Goal: Transaction & Acquisition: Book appointment/travel/reservation

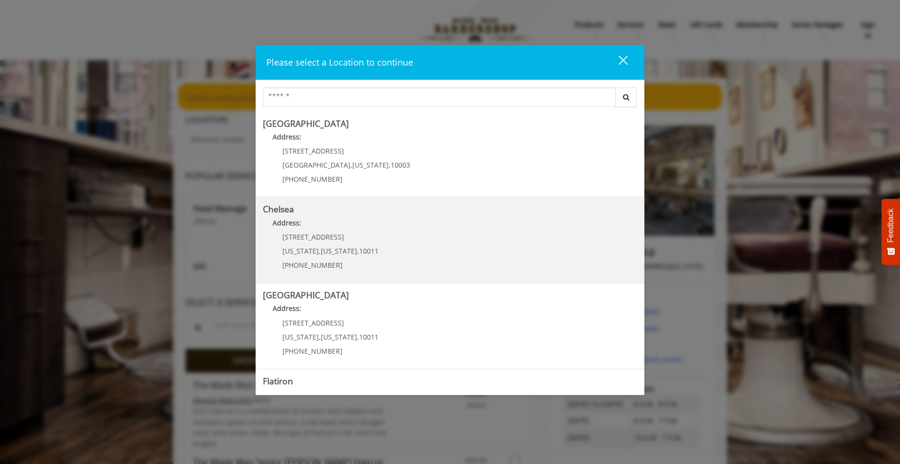
click at [385, 242] on link "Chelsea Address: [STREET_ADDRESS][US_STATE][US_STATE] (917) 639-3902" at bounding box center [450, 240] width 374 height 71
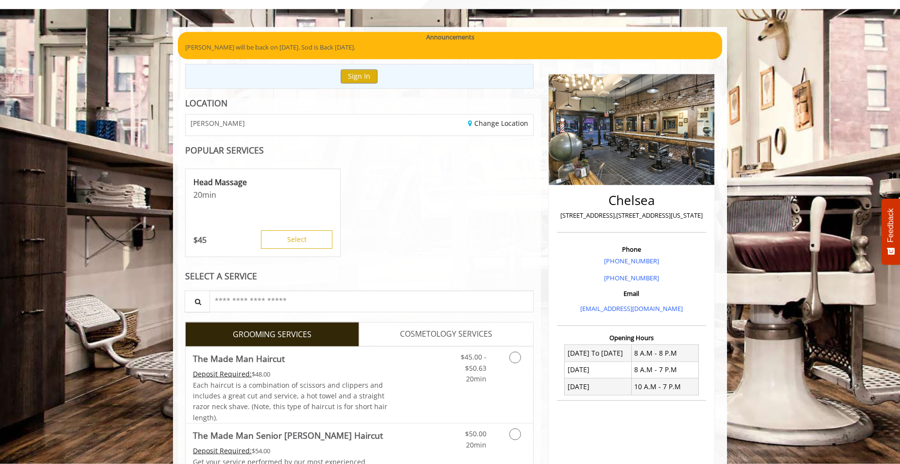
scroll to position [149, 0]
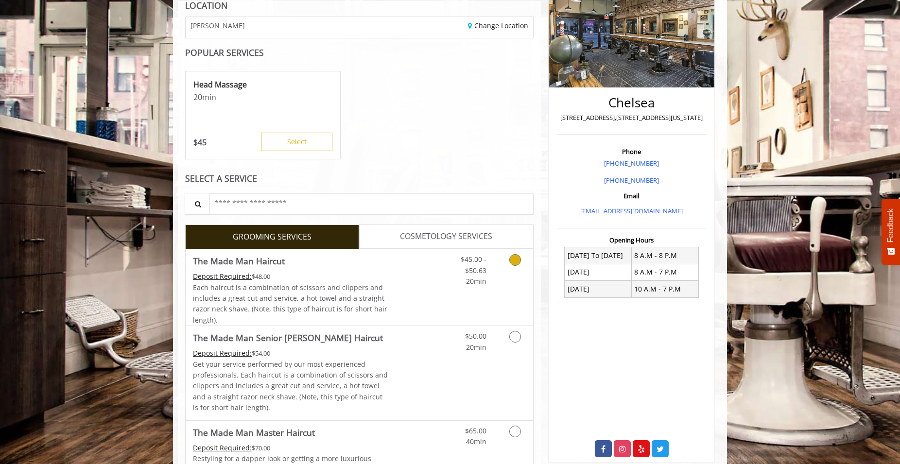
click at [518, 263] on icon "Grooming services" at bounding box center [515, 260] width 12 height 12
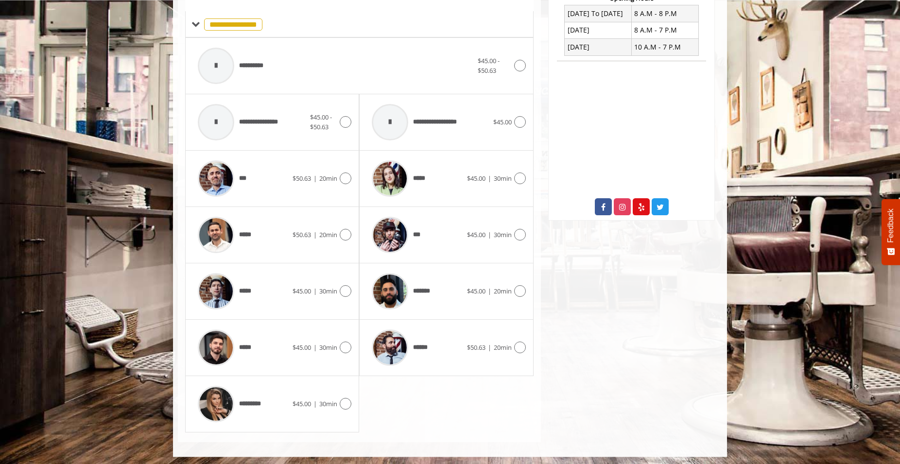
scroll to position [393, 0]
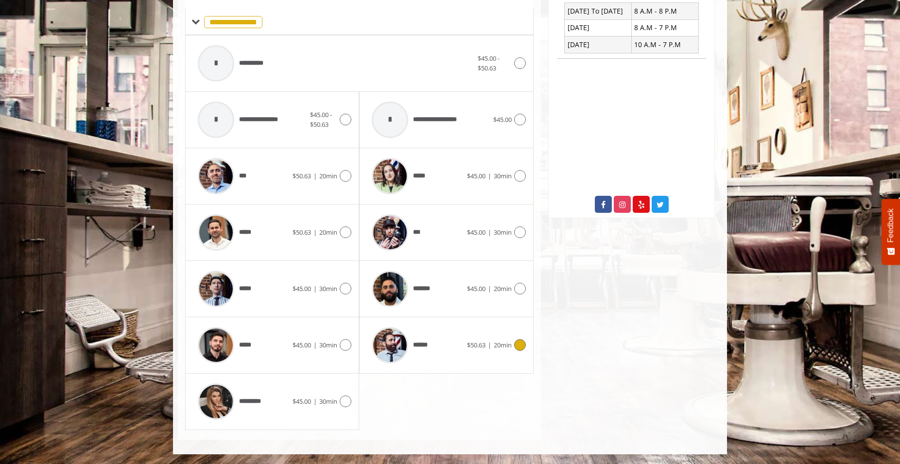
click at [522, 346] on icon at bounding box center [520, 345] width 12 height 12
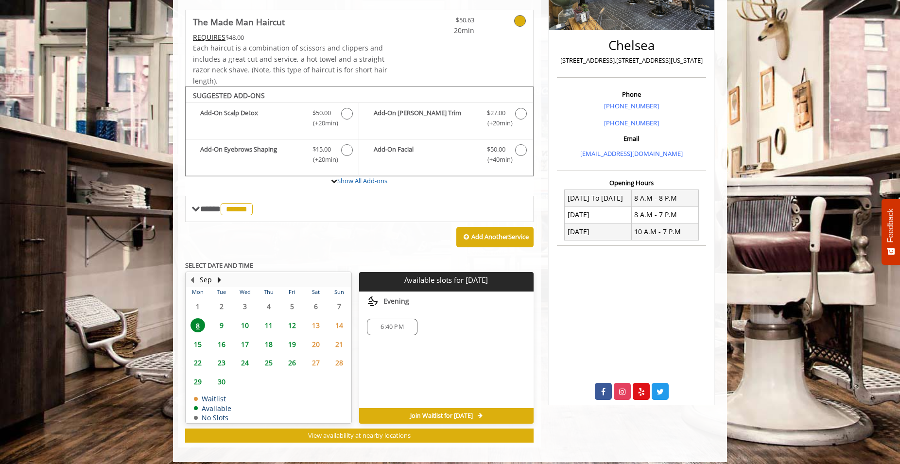
scroll to position [214, 0]
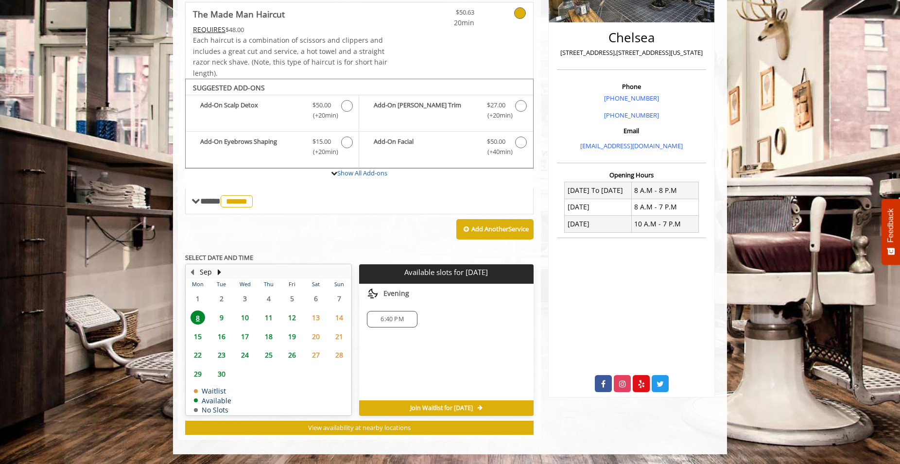
click at [245, 317] on span "10" at bounding box center [245, 318] width 15 height 14
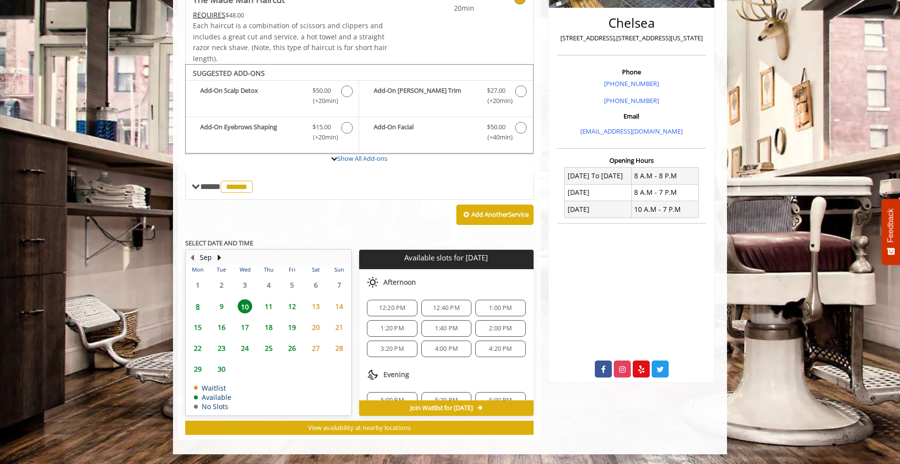
scroll to position [90, 0]
click at [449, 350] on span "4:00 PM" at bounding box center [446, 348] width 23 height 8
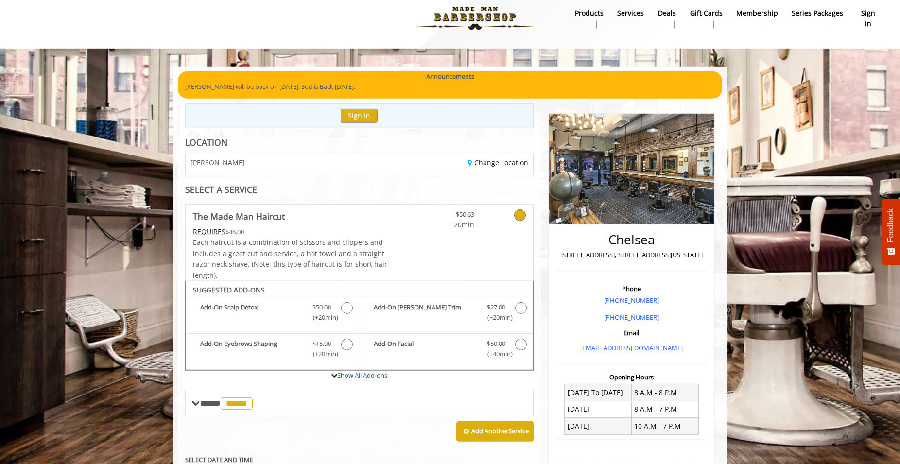
scroll to position [0, 0]
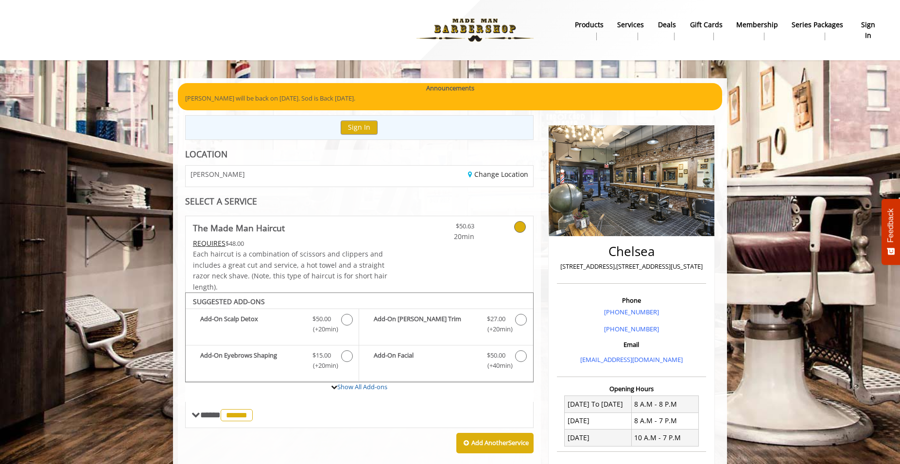
click at [868, 22] on b "sign in" at bounding box center [868, 30] width 22 height 22
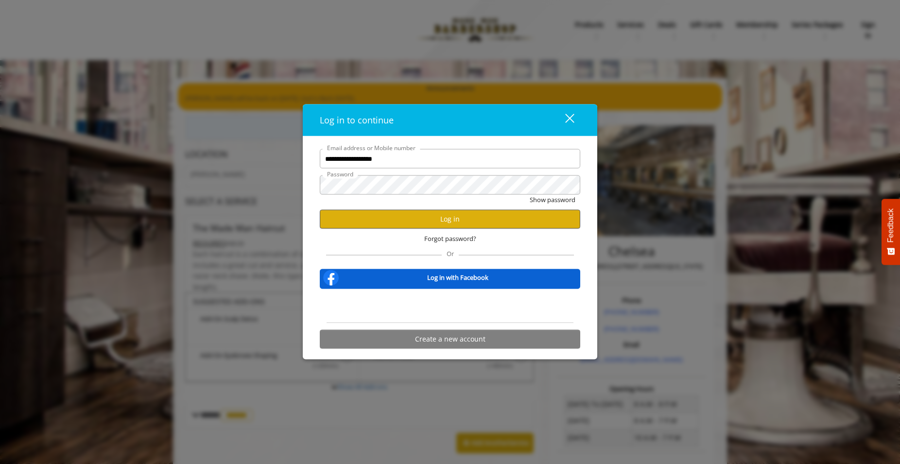
type input "**********"
click at [451, 219] on button "Log in" at bounding box center [450, 219] width 261 height 19
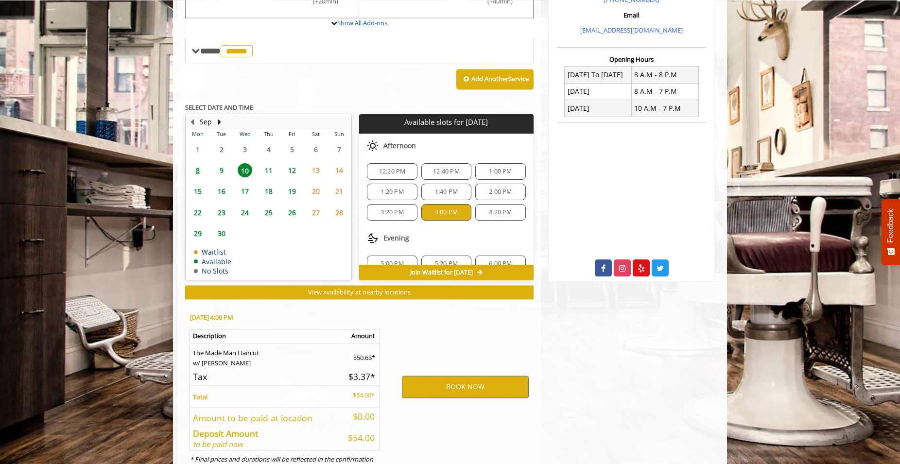
scroll to position [369, 0]
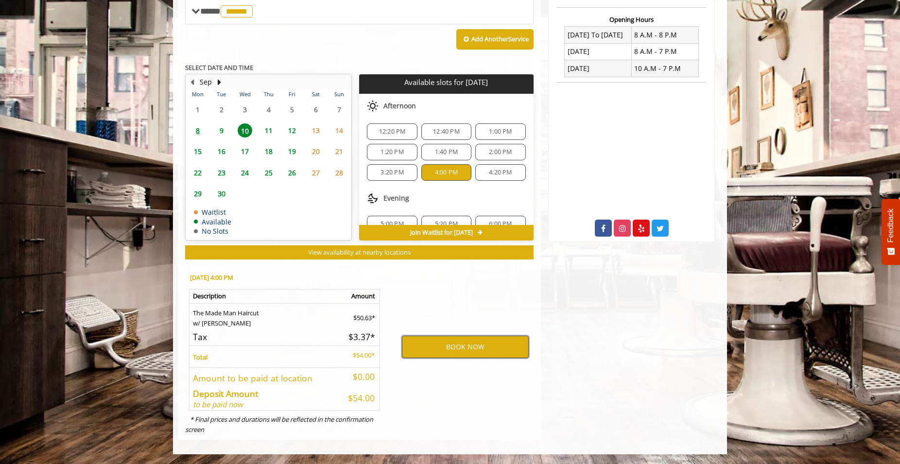
click at [466, 341] on button "BOOK NOW" at bounding box center [465, 347] width 127 height 22
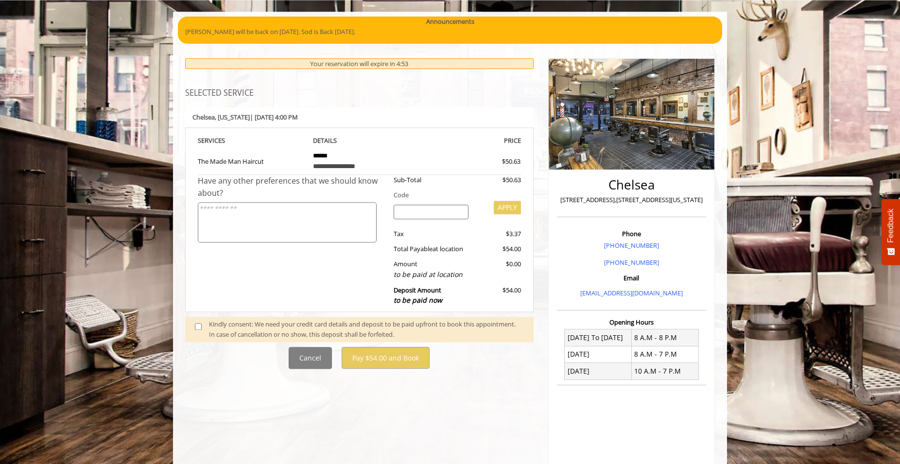
scroll to position [50, 0]
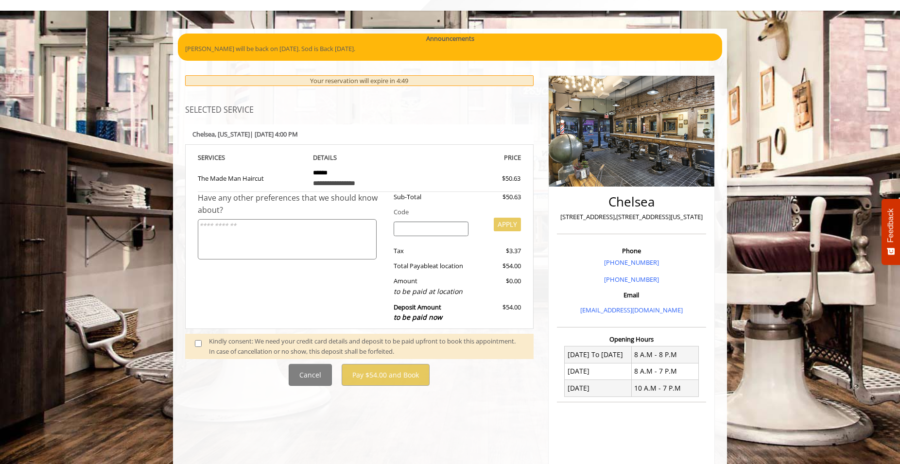
click at [194, 345] on span at bounding box center [202, 346] width 29 height 20
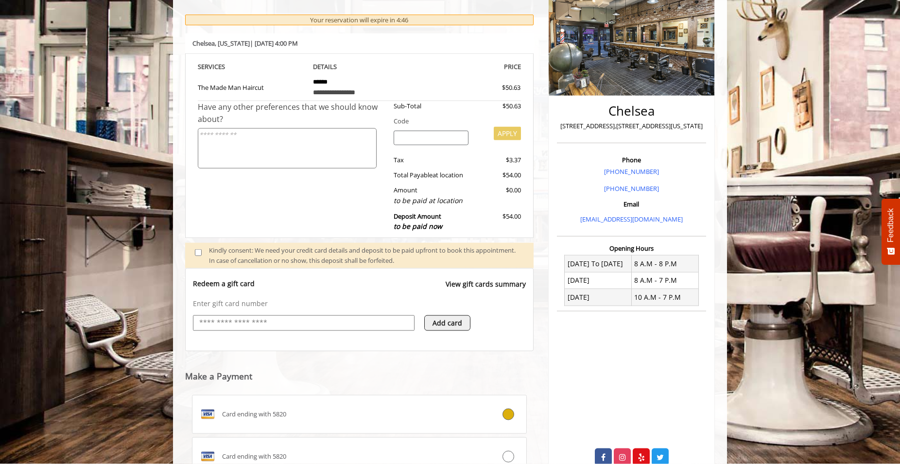
scroll to position [266, 0]
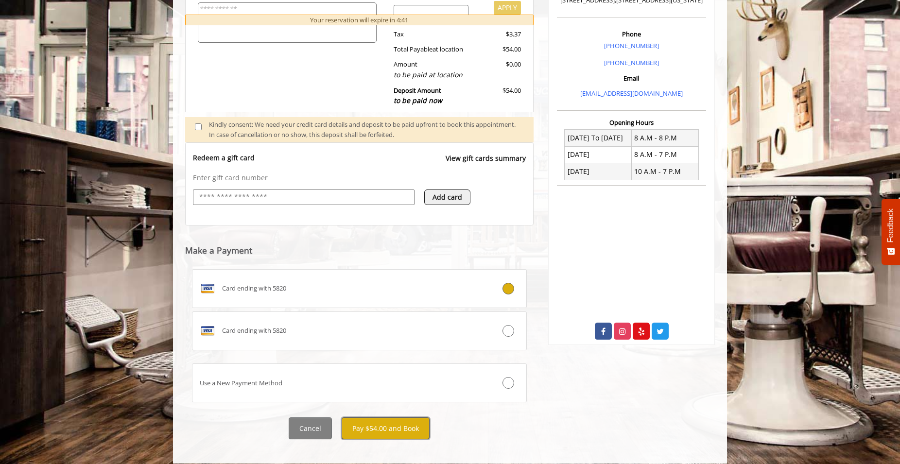
click at [368, 427] on button "Pay $54.00 and Book" at bounding box center [386, 429] width 88 height 22
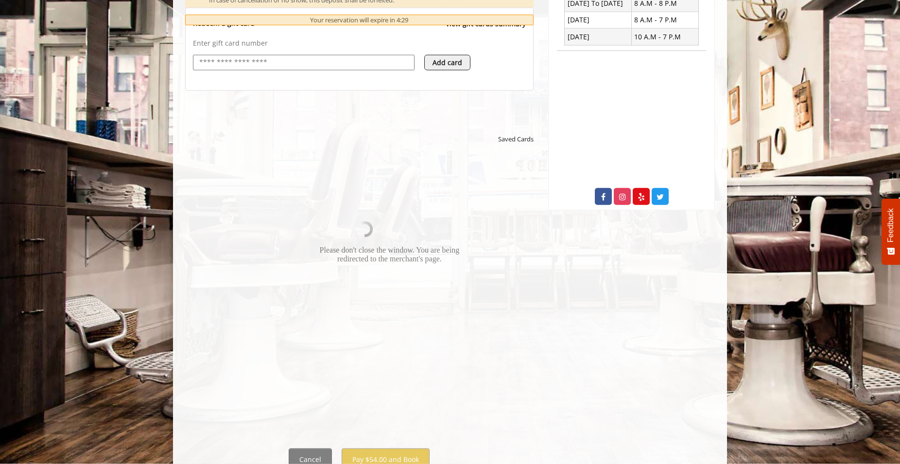
scroll to position [419, 0]
